Goal: Navigation & Orientation: Find specific page/section

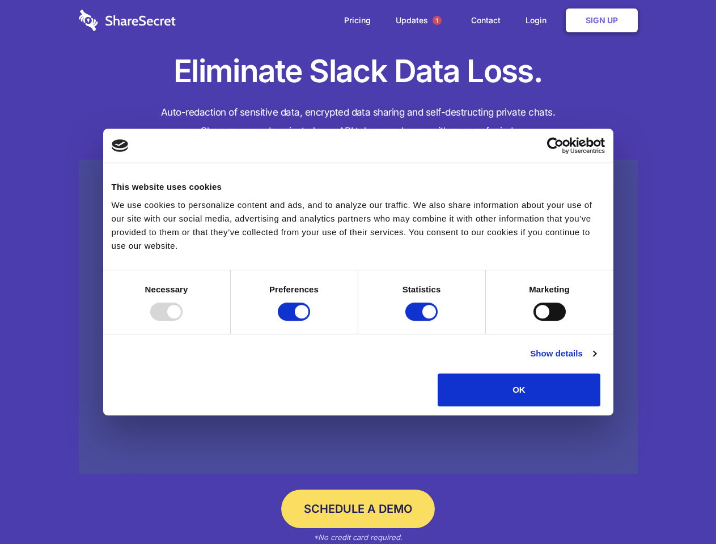
click at [183, 321] on div at bounding box center [166, 312] width 32 height 18
click at [310, 321] on input "Preferences" at bounding box center [294, 312] width 32 height 18
checkbox input "false"
click at [423, 321] on input "Statistics" at bounding box center [421, 312] width 32 height 18
checkbox input "false"
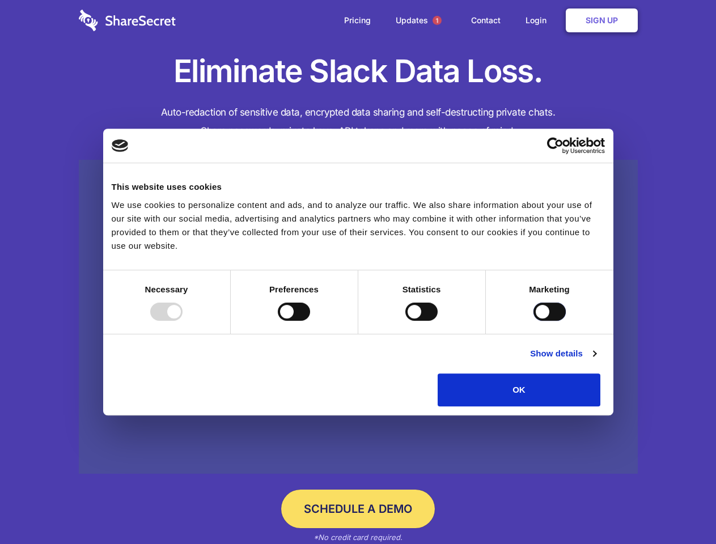
click at [534, 321] on input "Marketing" at bounding box center [550, 312] width 32 height 18
checkbox input "true"
click at [596, 361] on link "Show details" at bounding box center [563, 354] width 66 height 14
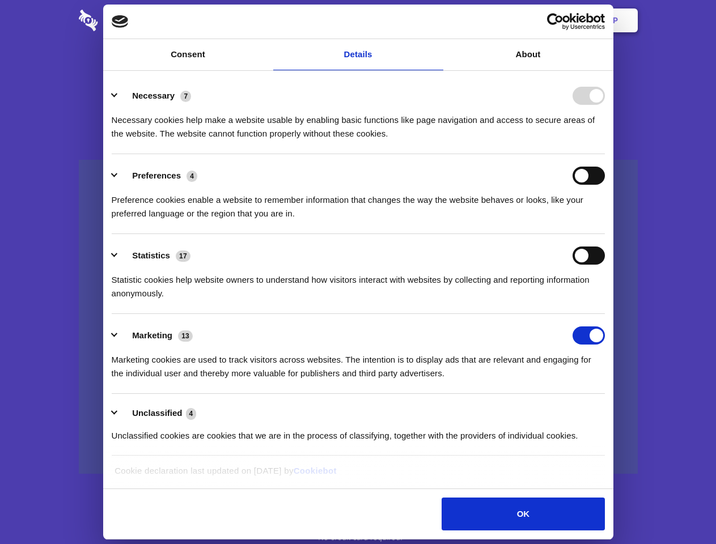
click at [605, 154] on li "Necessary 7 Necessary cookies help make a website usable by enabling basic func…" at bounding box center [358, 114] width 493 height 80
click at [437, 20] on span "1" at bounding box center [437, 20] width 9 height 9
